Goal: Task Accomplishment & Management: Manage account settings

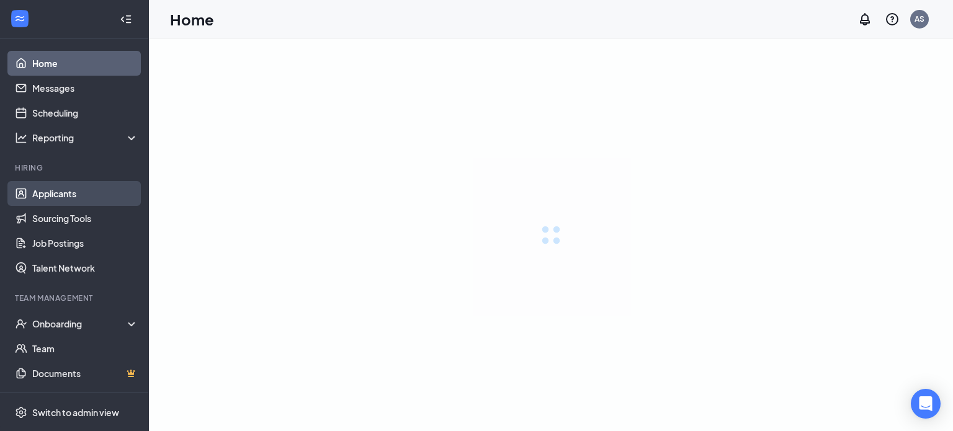
click at [97, 200] on link "Applicants" at bounding box center [85, 193] width 106 height 25
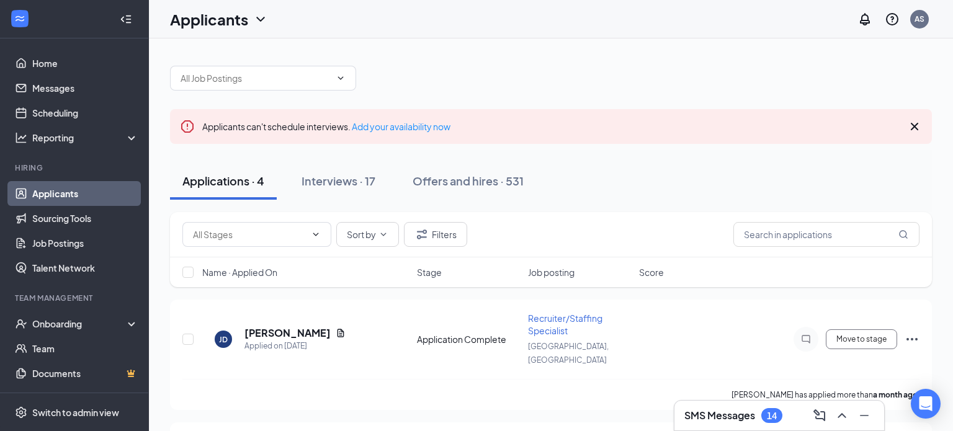
click at [788, 248] on div "Sort by Filters" at bounding box center [551, 234] width 762 height 45
click at [788, 241] on input "text" at bounding box center [826, 234] width 186 height 25
type input "[PERSON_NAME]"
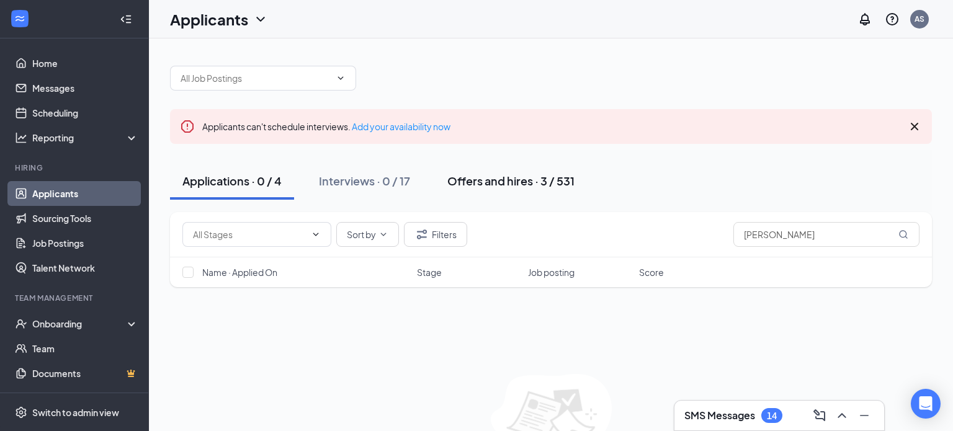
click at [479, 183] on div "Offers and hires · 3 / 531" at bounding box center [510, 181] width 127 height 16
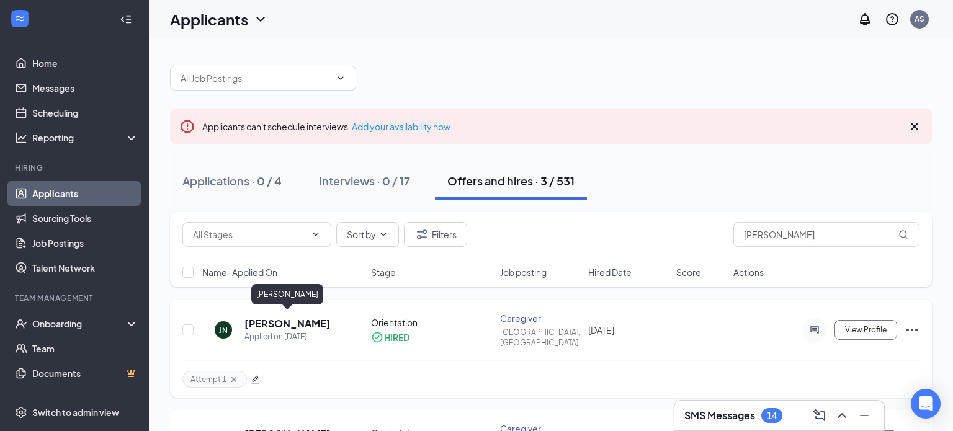
click at [318, 324] on h5 "[PERSON_NAME]" at bounding box center [287, 324] width 86 height 14
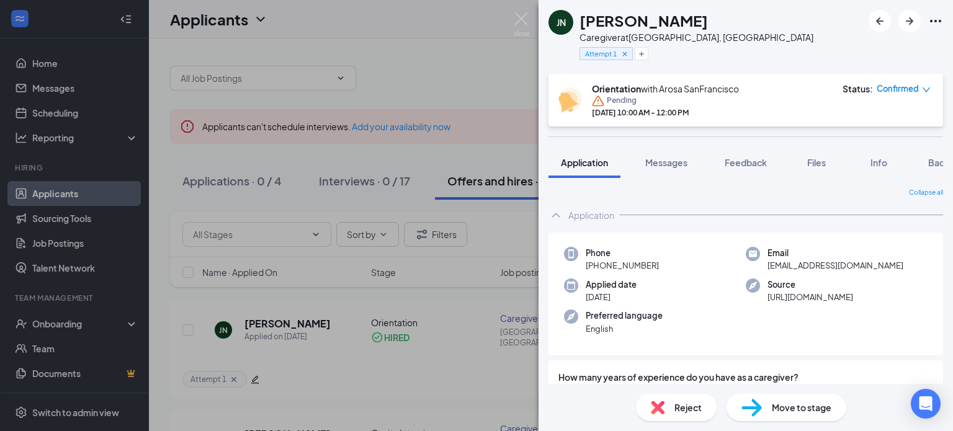
drag, startPoint x: 654, startPoint y: 263, endPoint x: 591, endPoint y: 269, distance: 62.9
click at [591, 269] on span "[PHONE_NUMBER]" at bounding box center [621, 265] width 73 height 12
copy span "[PHONE_NUMBER]"
